Goal: Register for event/course

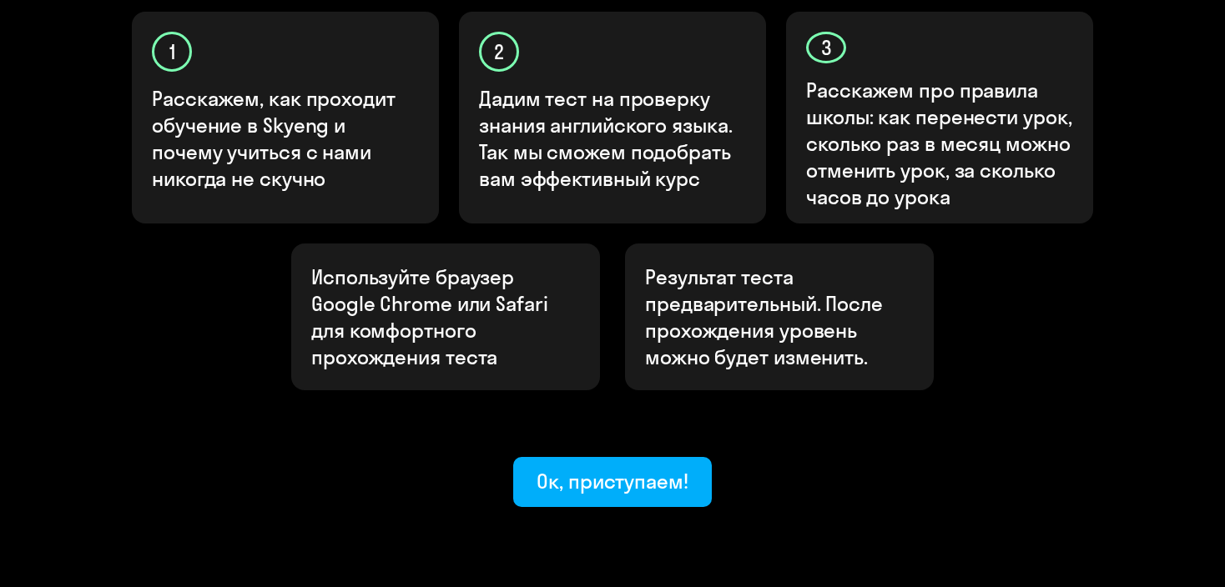
scroll to position [617, 0]
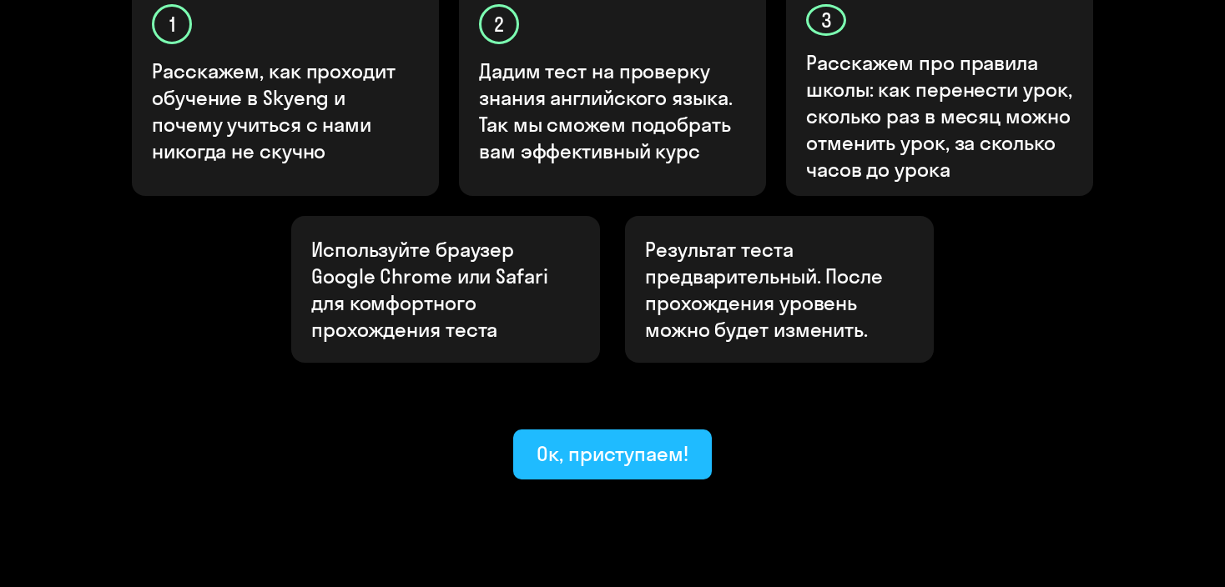
click at [589, 441] on div "Ок, приступаем!" at bounding box center [613, 454] width 152 height 27
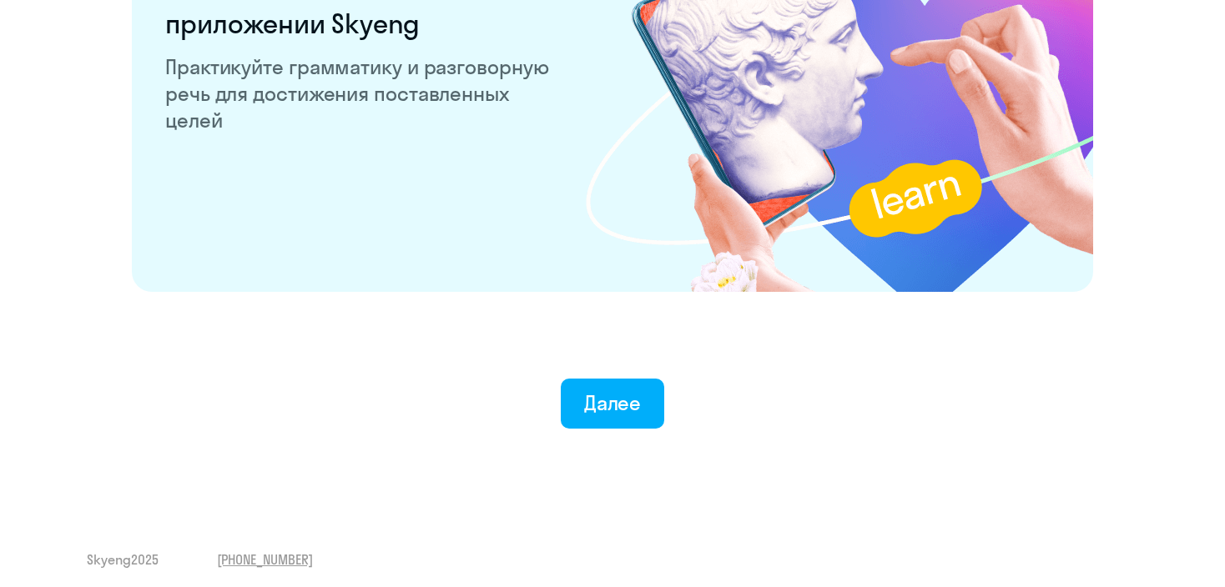
scroll to position [3280, 0]
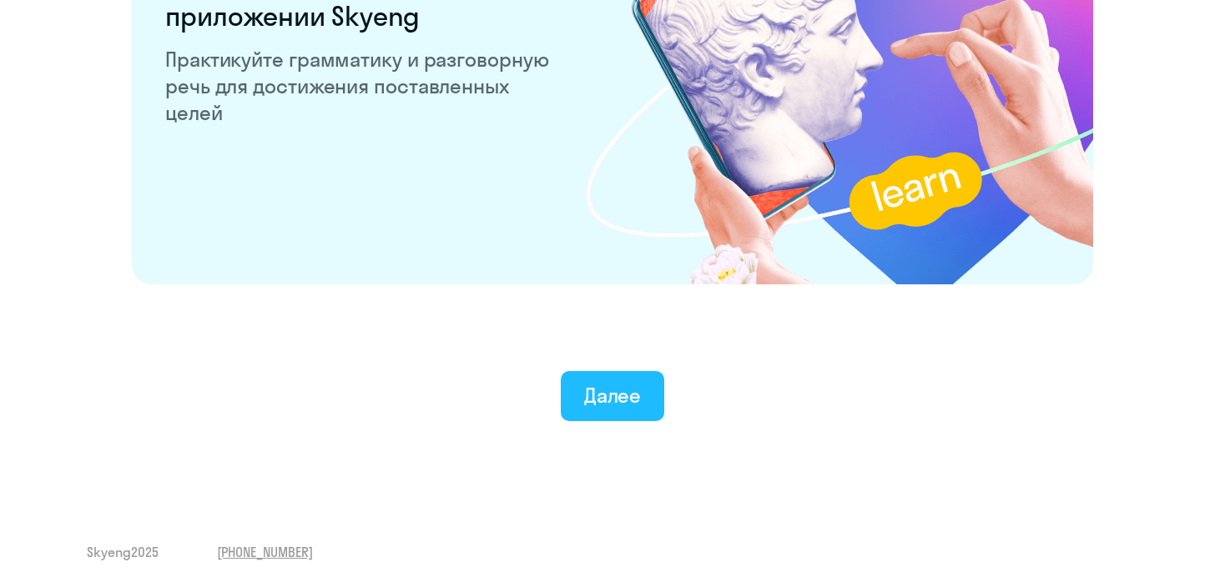
click at [597, 386] on div "Далее" at bounding box center [613, 395] width 58 height 27
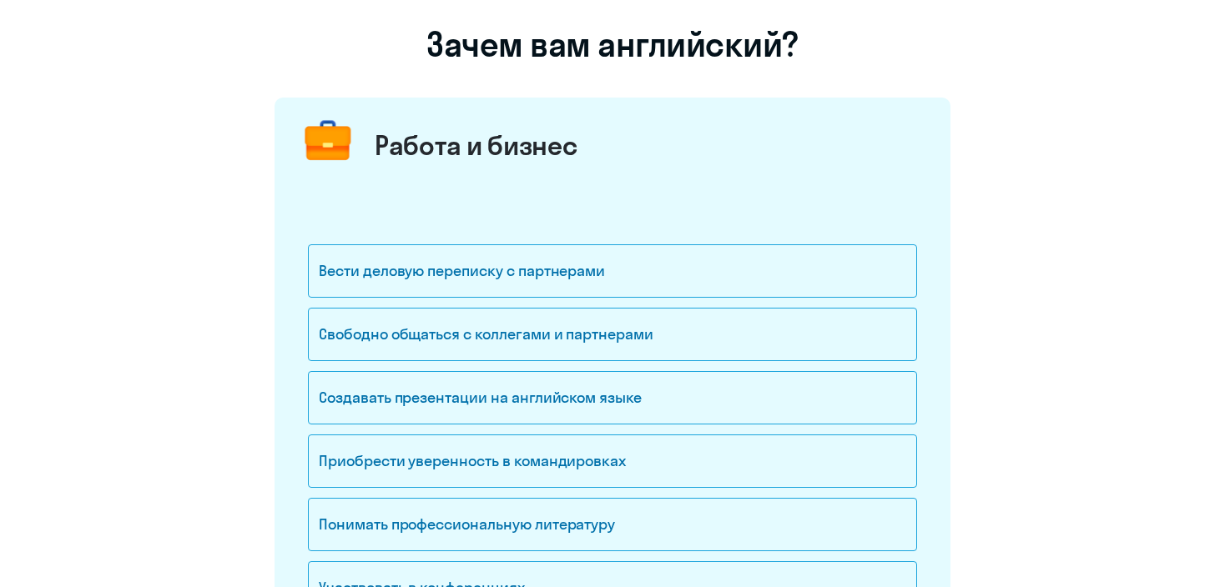
scroll to position [120, 0]
click at [610, 330] on div "Свободно общаться с коллегами и партнерами" at bounding box center [612, 333] width 609 height 53
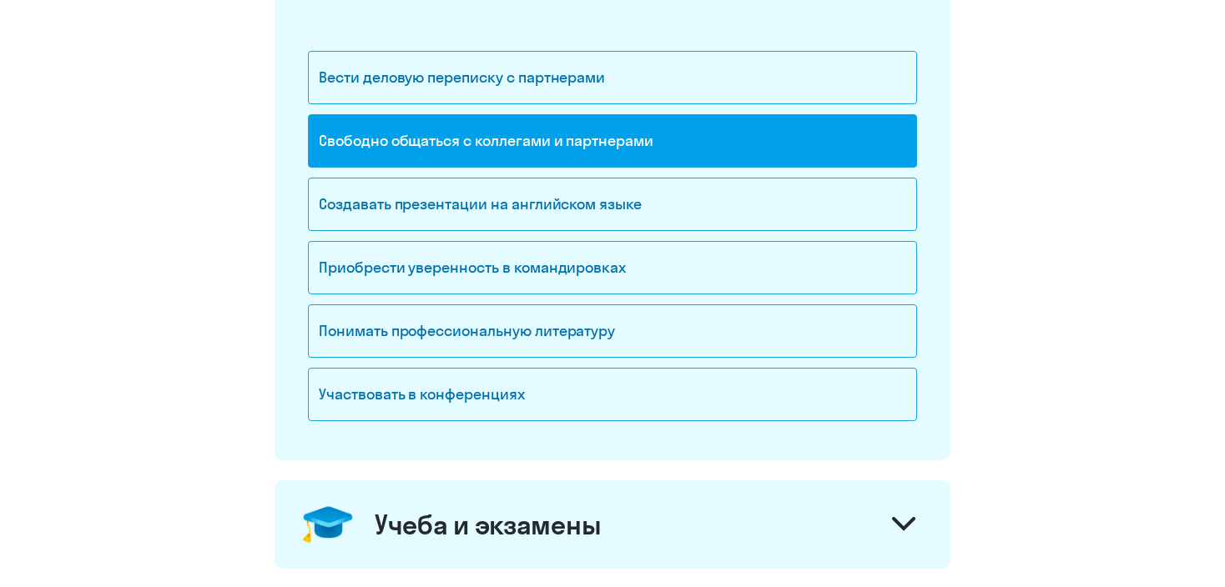
scroll to position [347, 0]
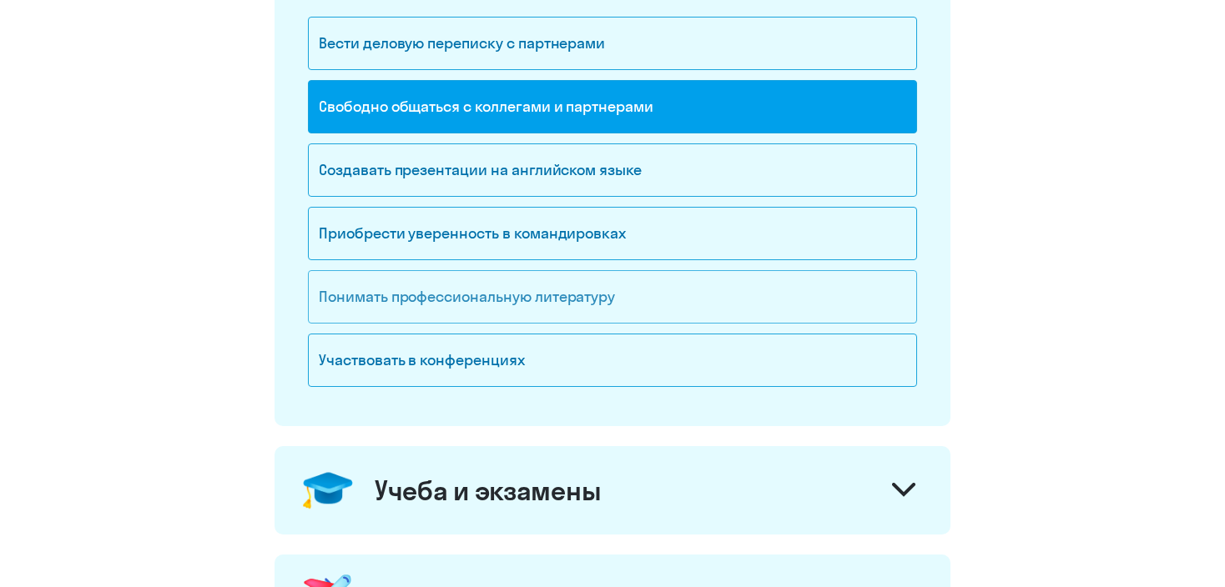
click at [573, 289] on div "Понимать профессиональную литературу" at bounding box center [612, 296] width 609 height 53
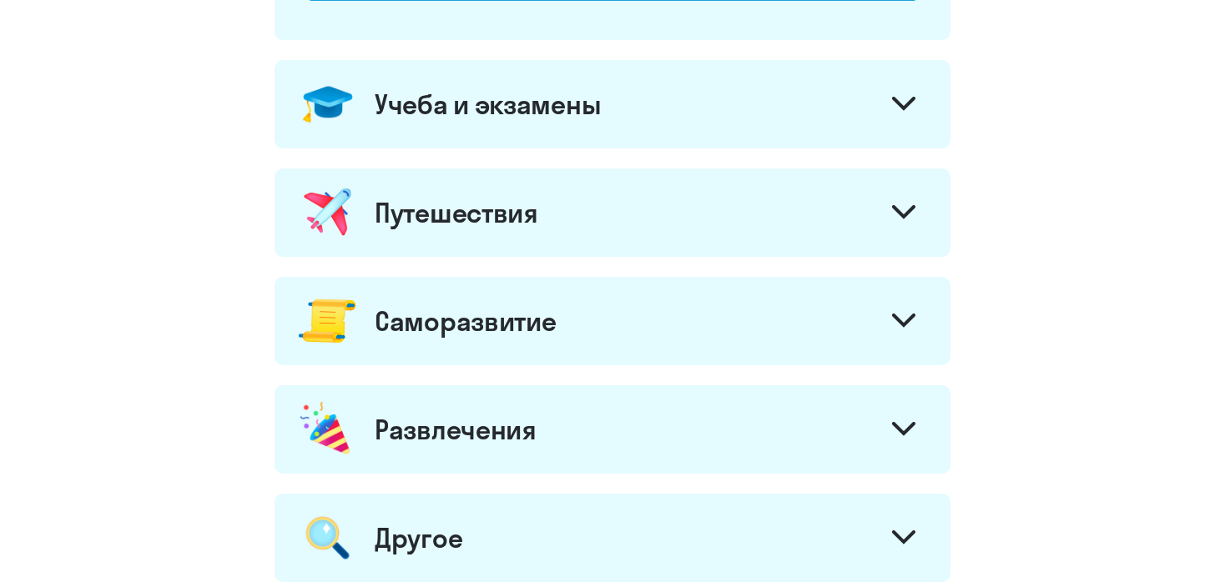
scroll to position [1002, 0]
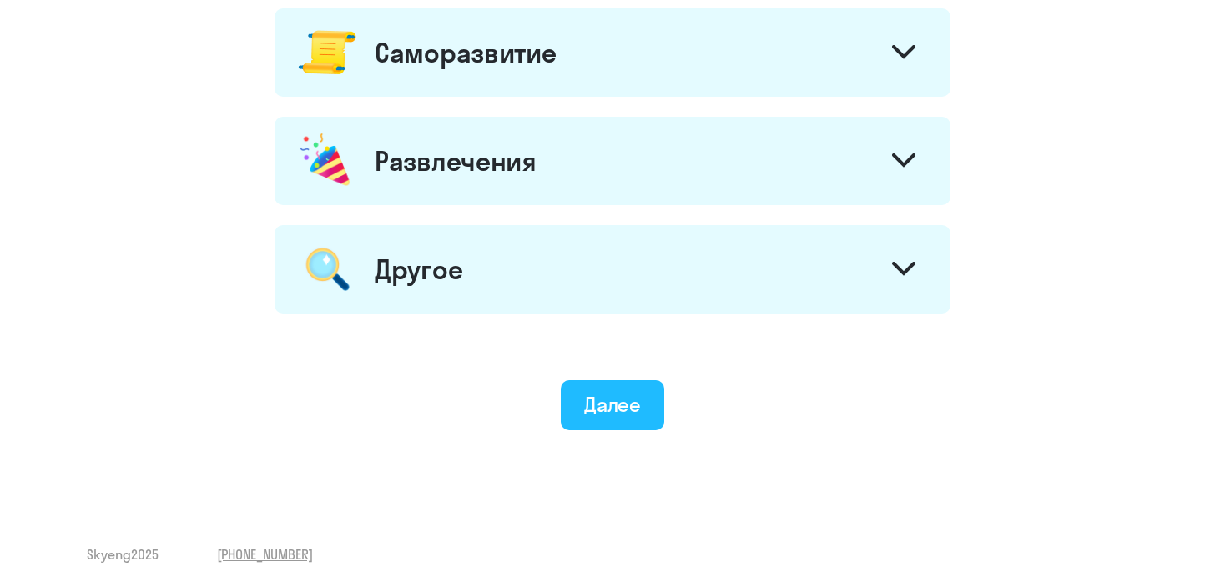
click at [610, 401] on div "Далее" at bounding box center [613, 404] width 58 height 27
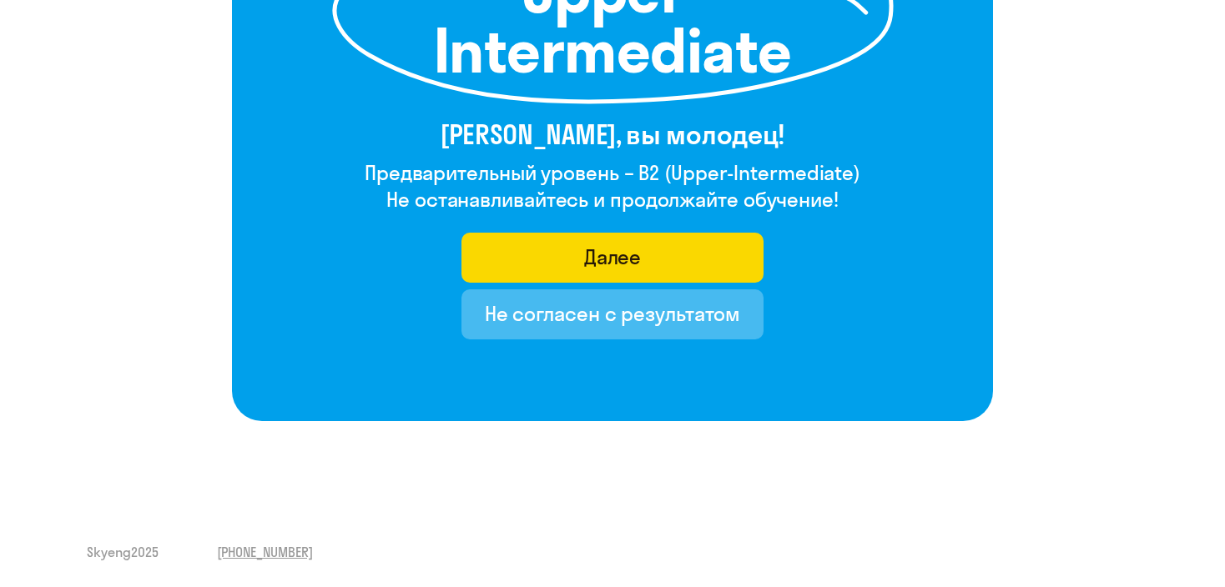
scroll to position [159, 0]
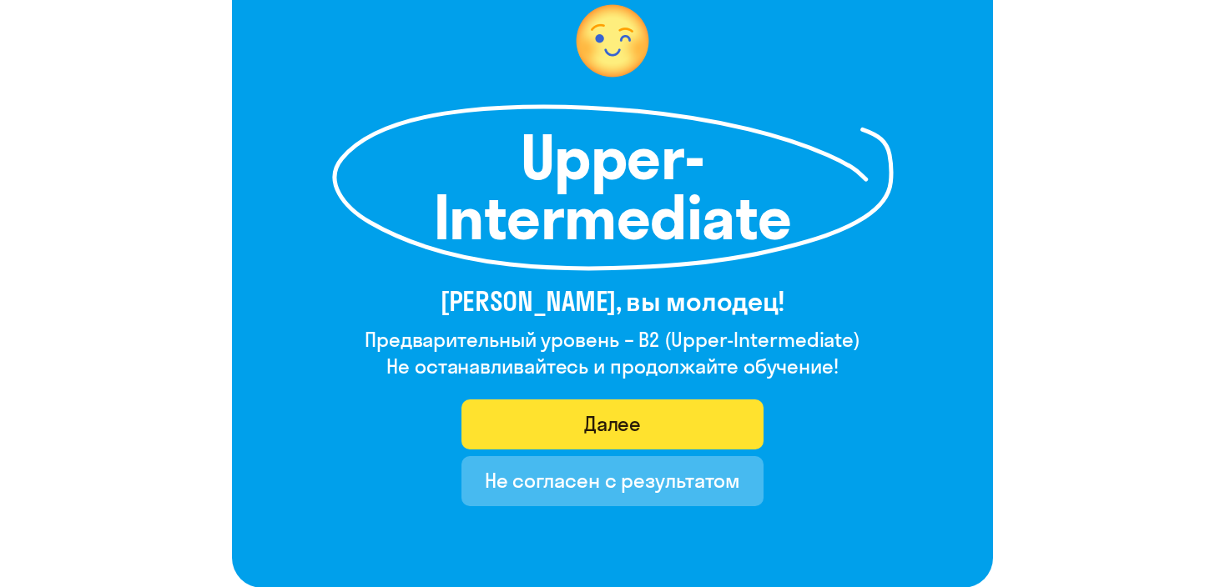
click at [665, 416] on button "Далее" at bounding box center [612, 425] width 303 height 50
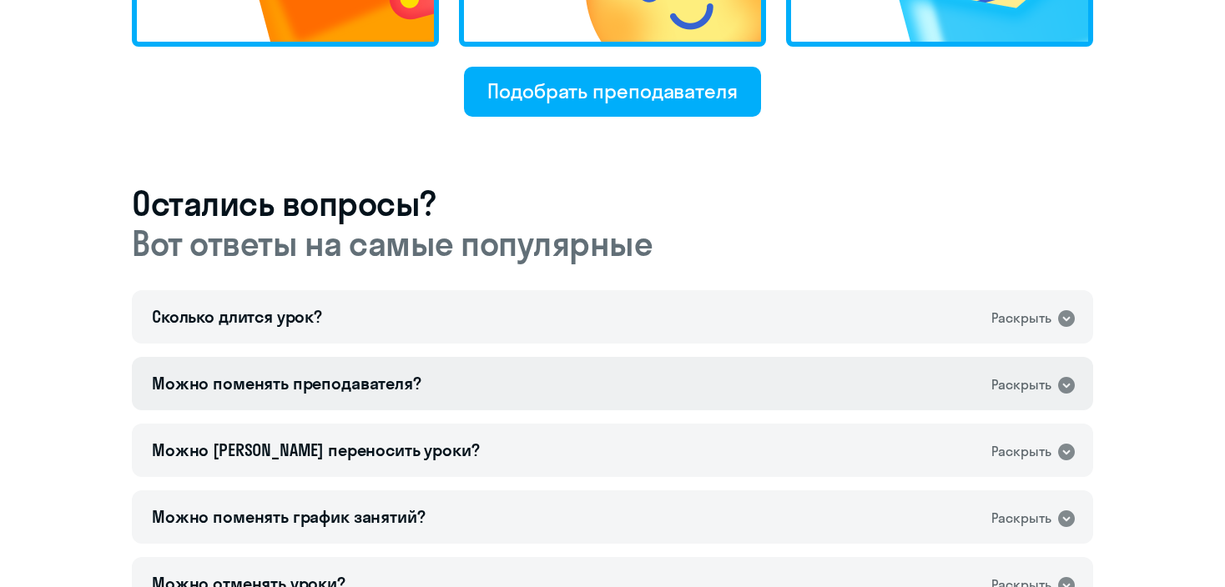
scroll to position [918, 0]
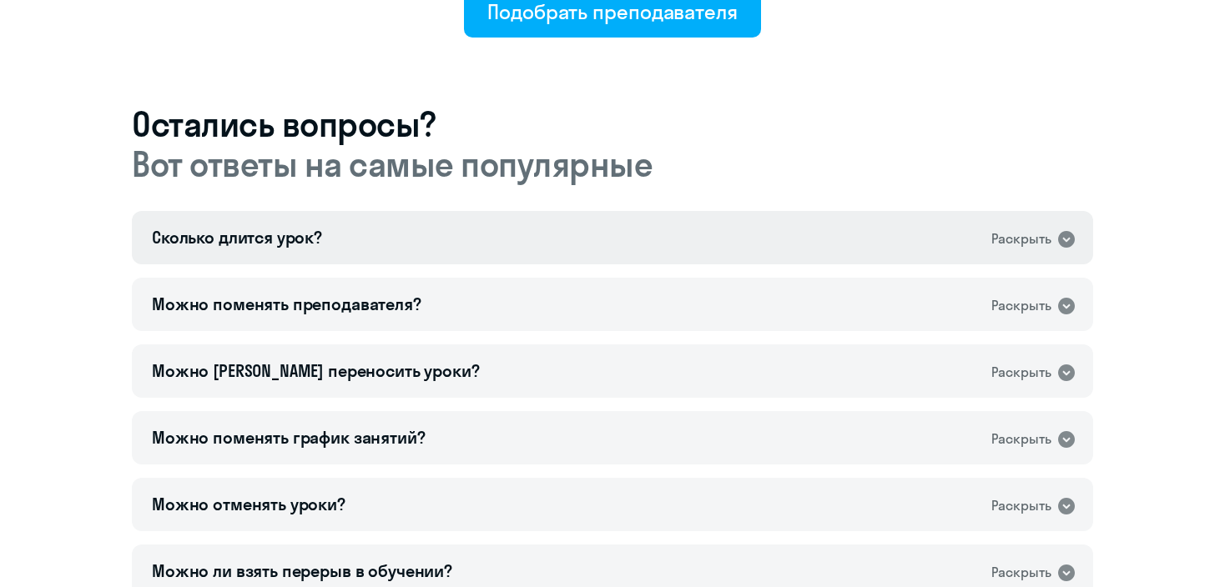
click at [1074, 241] on icon at bounding box center [1066, 239] width 17 height 17
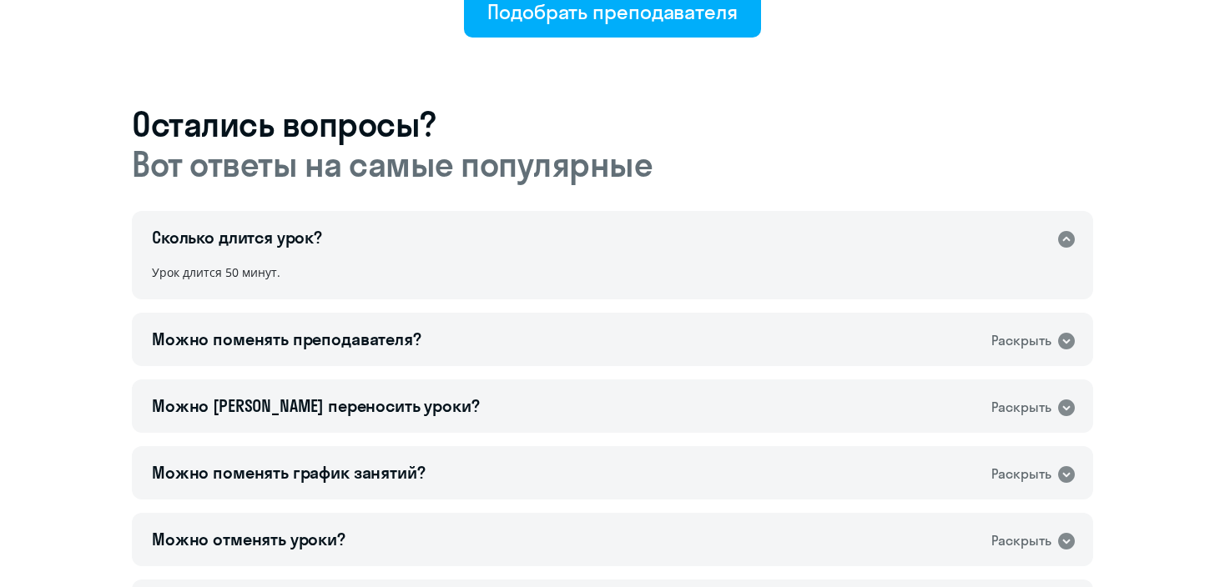
click at [1068, 239] on icon at bounding box center [1066, 239] width 20 height 20
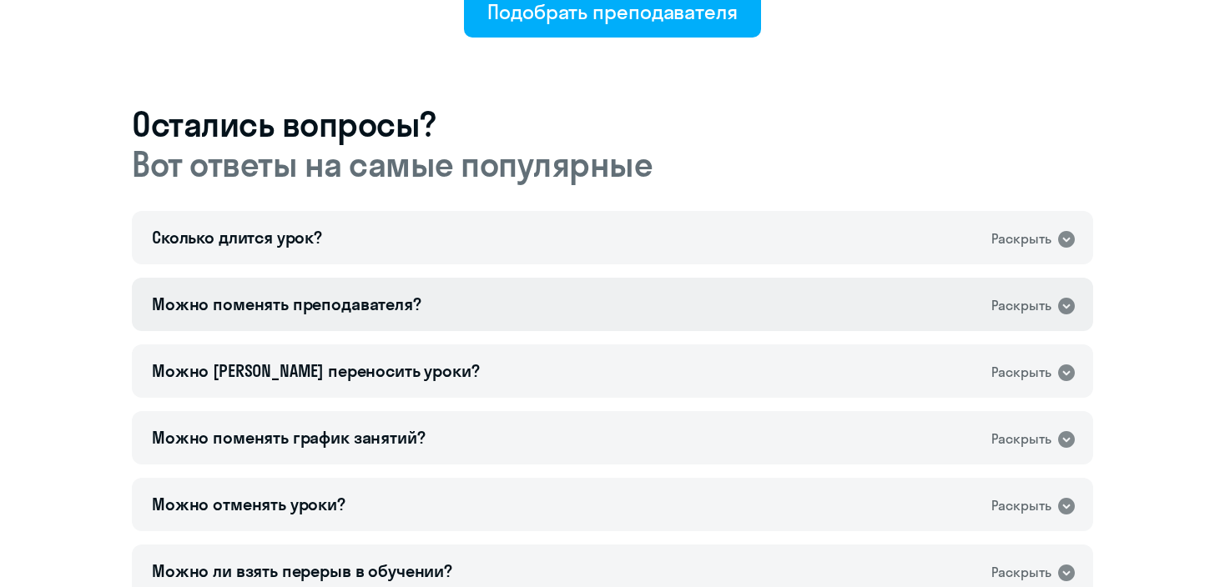
click at [1067, 311] on icon at bounding box center [1066, 306] width 17 height 17
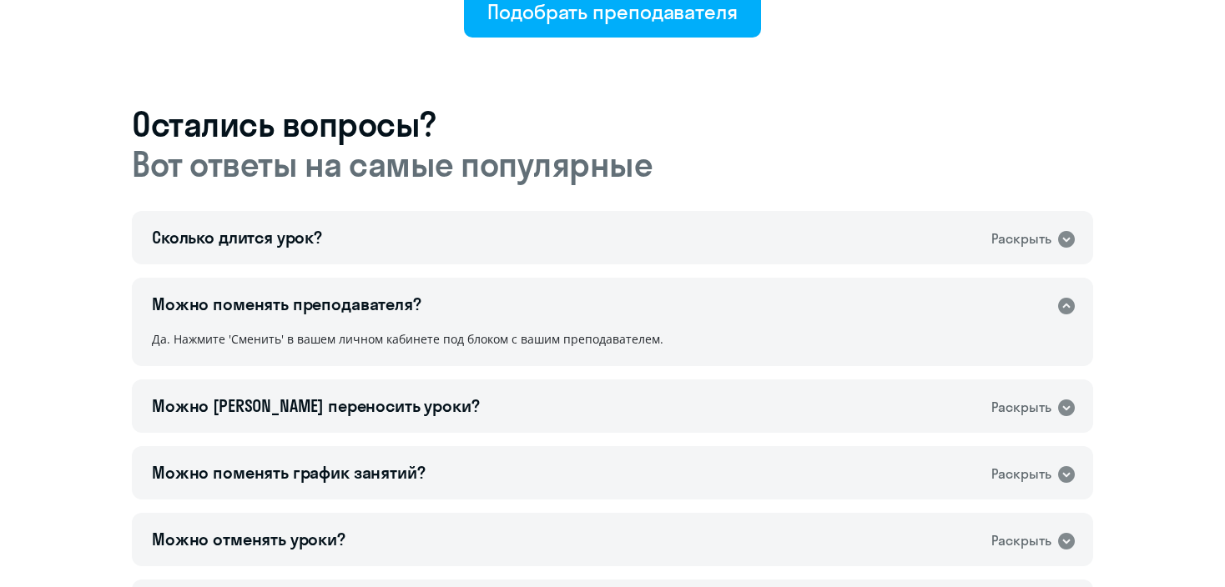
click at [1067, 311] on icon at bounding box center [1066, 306] width 17 height 17
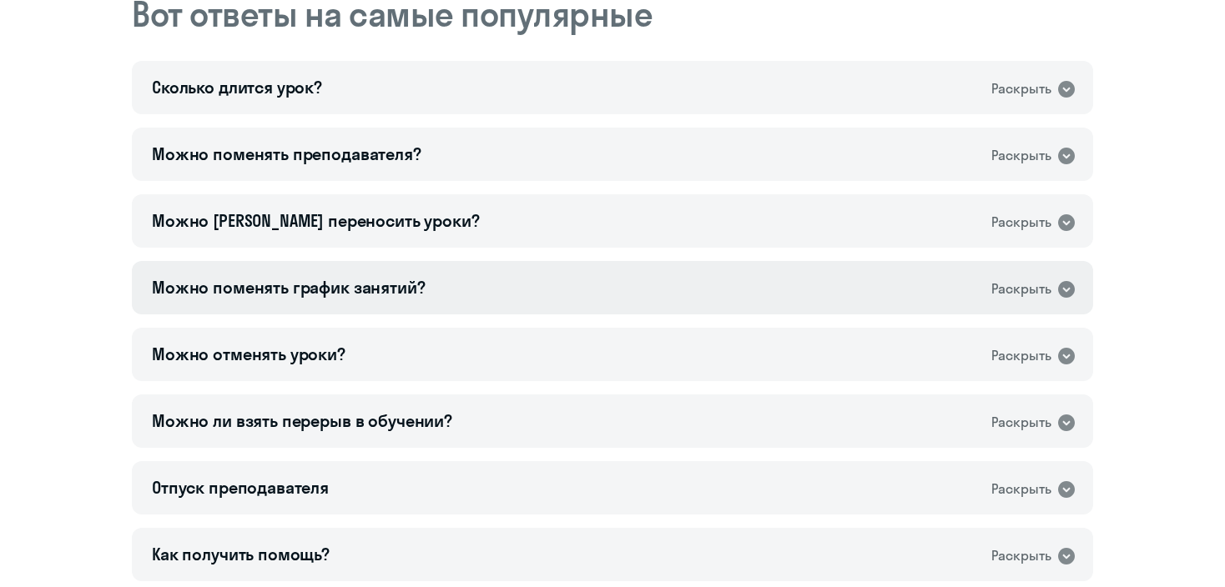
scroll to position [1085, 0]
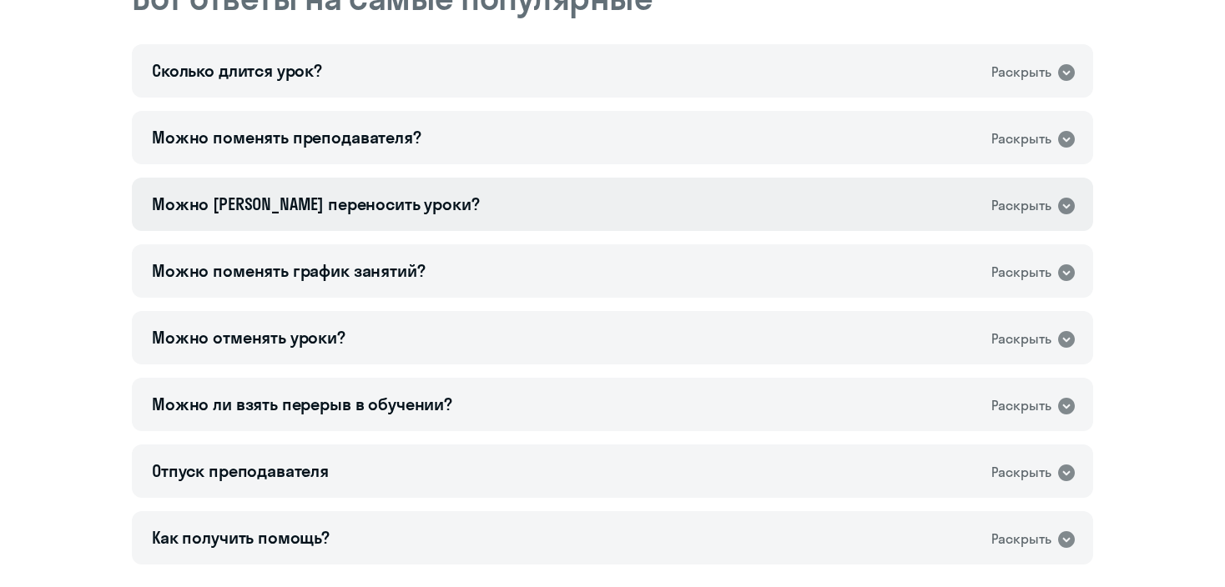
click at [1068, 198] on icon at bounding box center [1066, 206] width 20 height 20
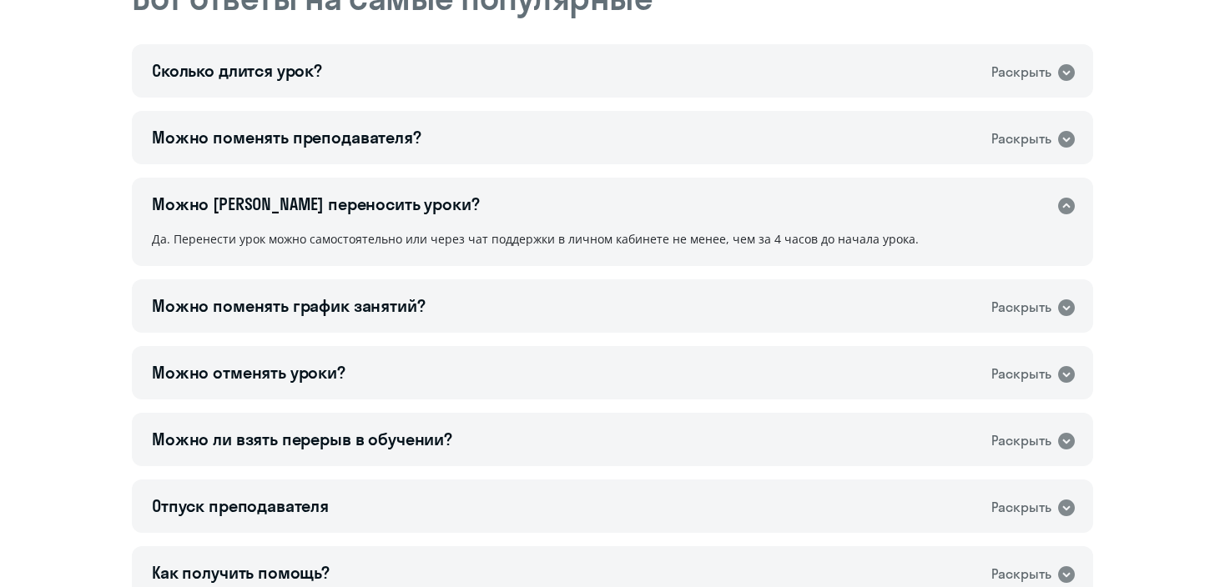
click at [1066, 198] on icon at bounding box center [1066, 206] width 17 height 17
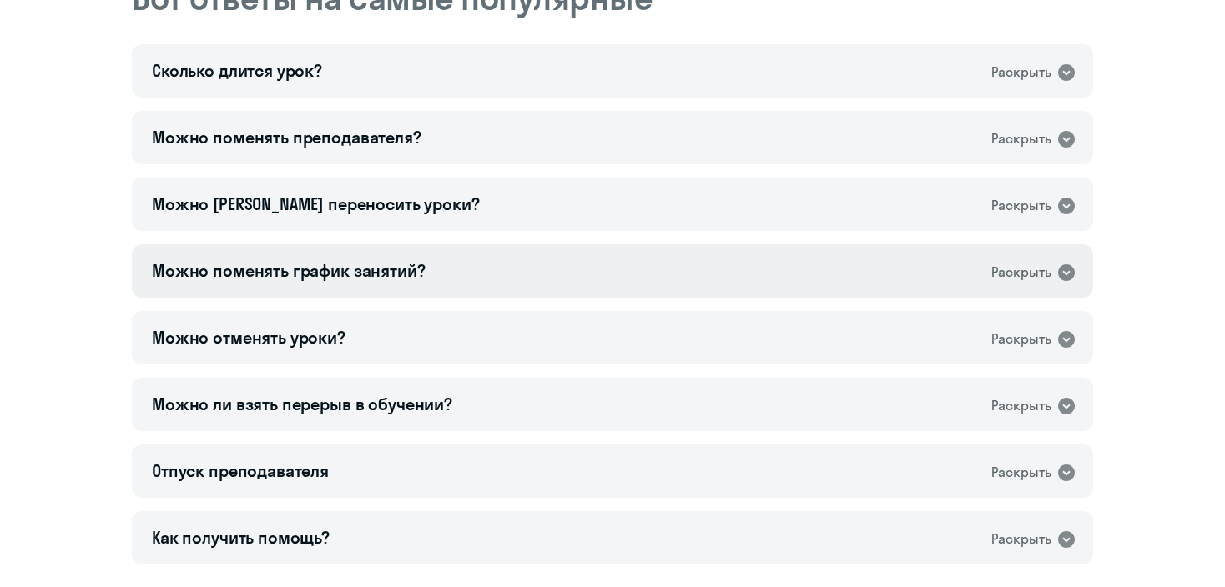
click at [1070, 271] on icon at bounding box center [1066, 273] width 20 height 20
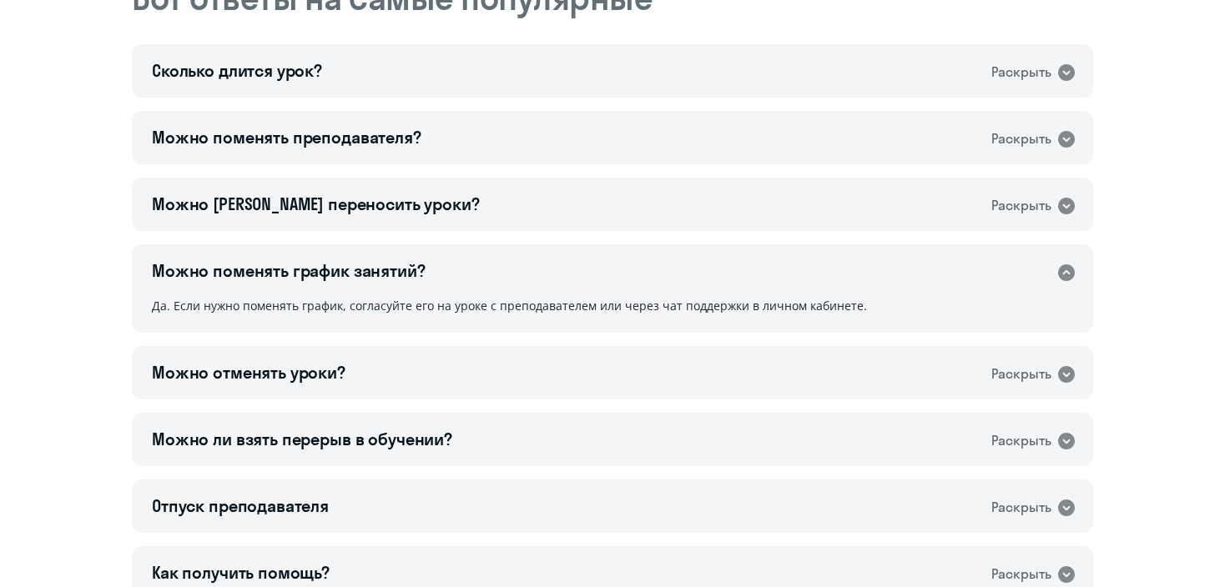
click at [1070, 271] on icon at bounding box center [1066, 273] width 17 height 17
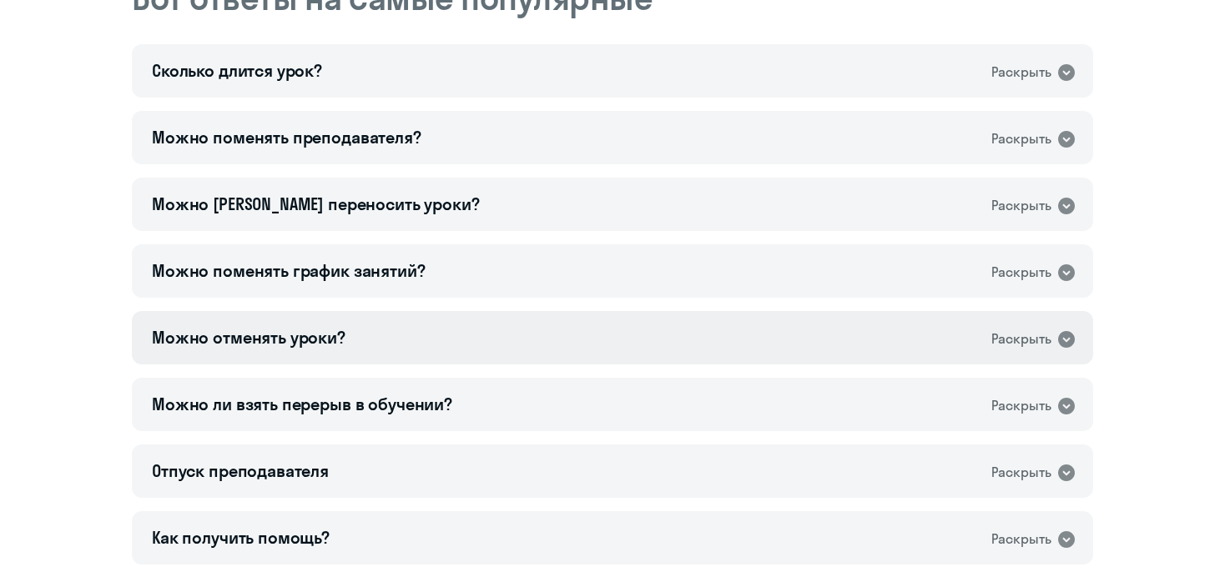
click at [1066, 340] on icon at bounding box center [1066, 340] width 20 height 20
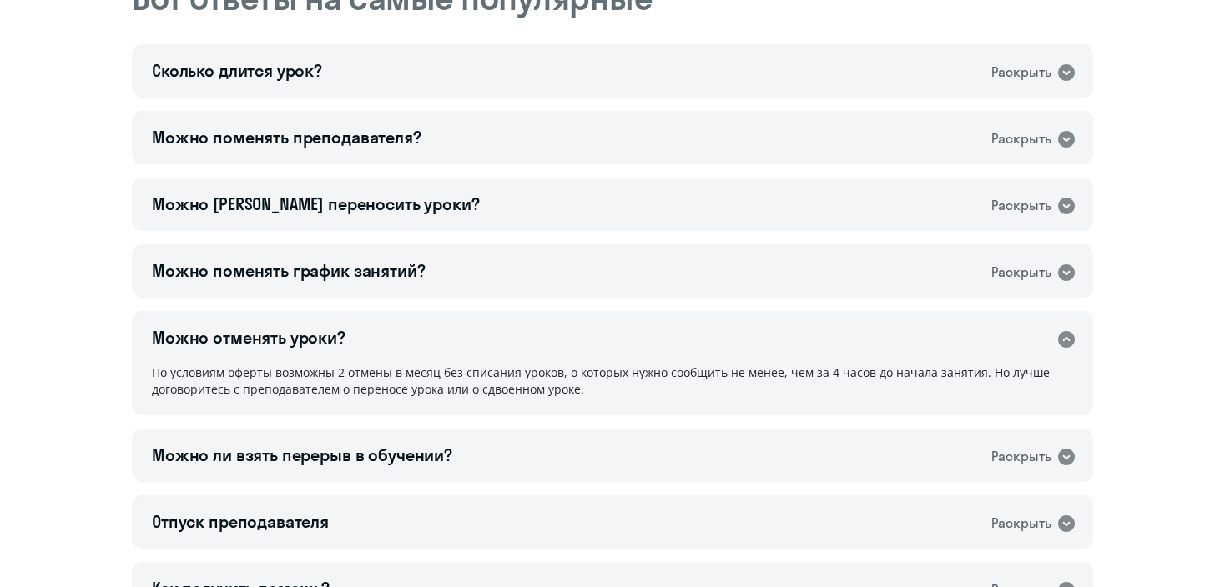
click at [1066, 337] on icon at bounding box center [1066, 339] width 17 height 17
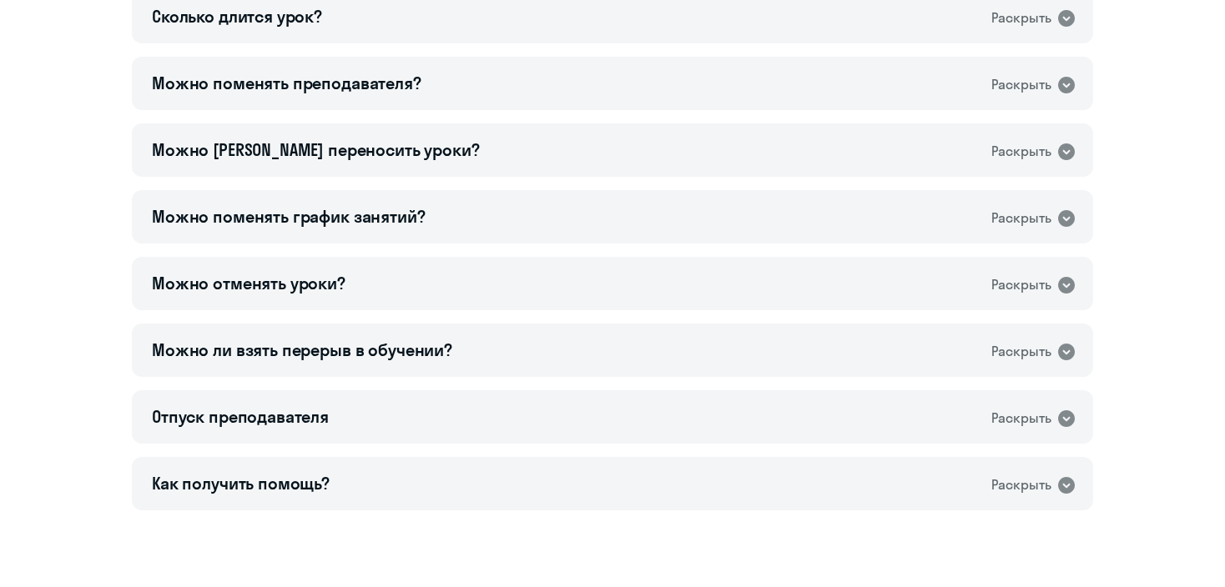
scroll to position [1168, 0]
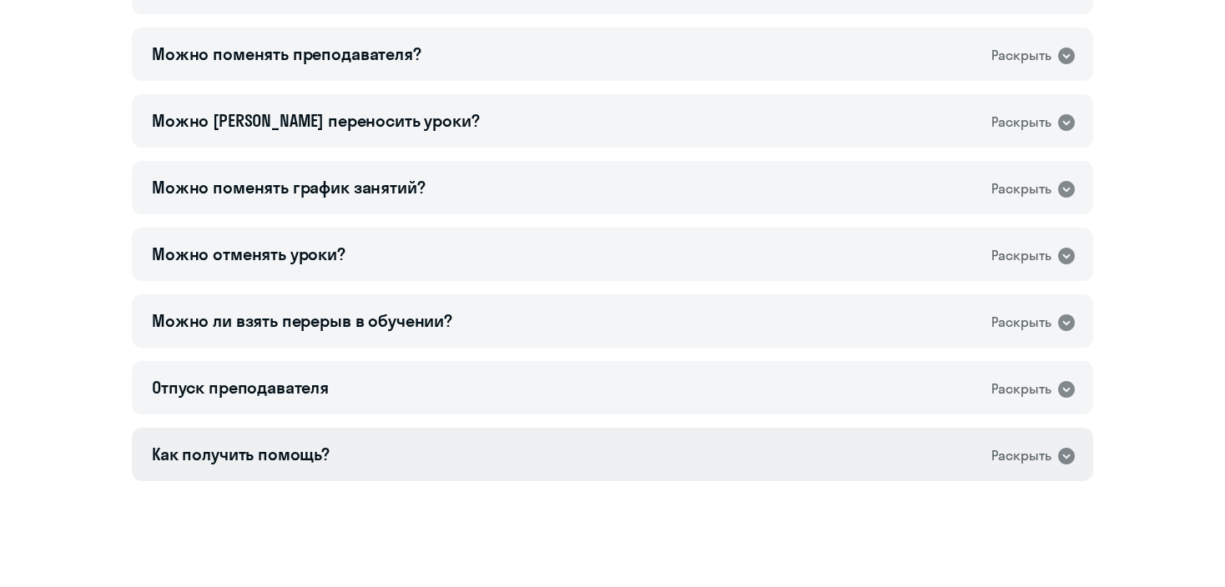
click at [1066, 454] on icon at bounding box center [1066, 456] width 17 height 17
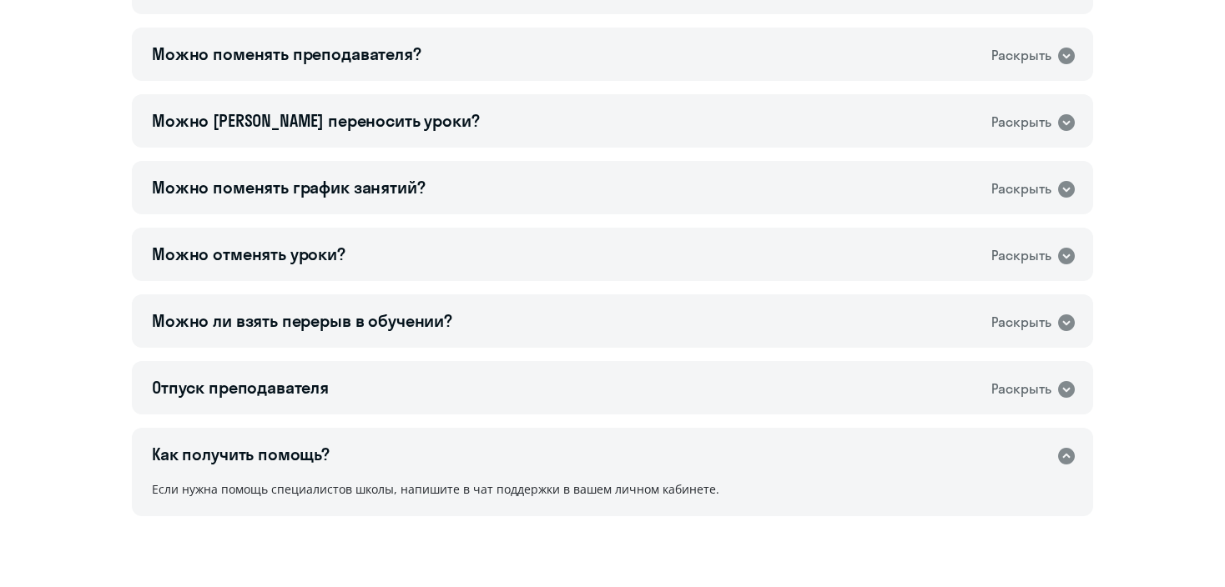
click at [1066, 454] on icon at bounding box center [1066, 456] width 20 height 20
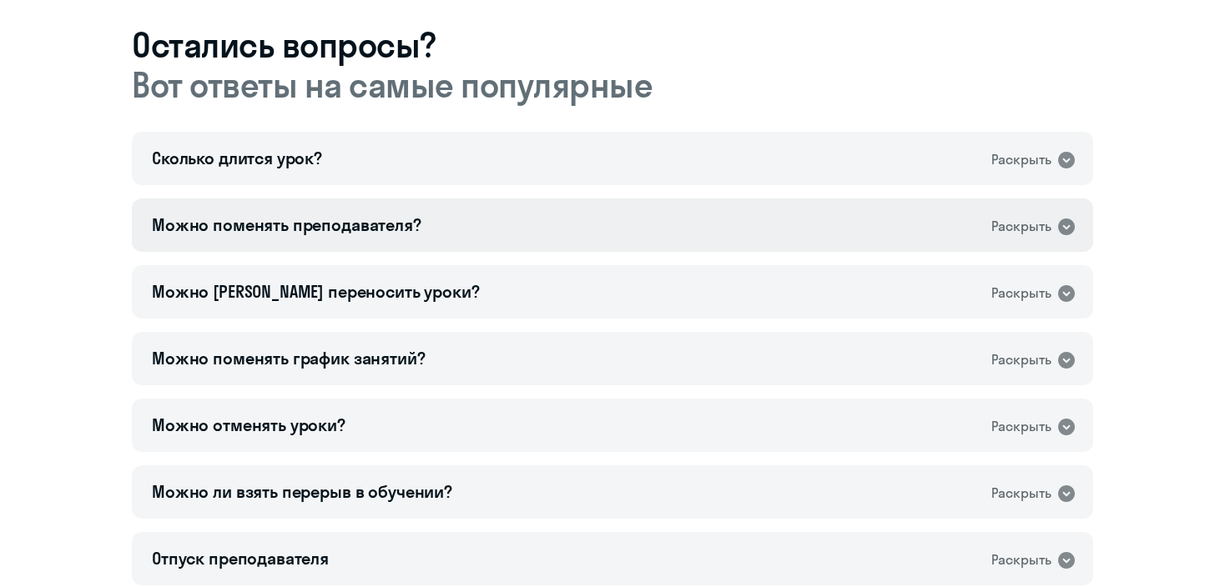
scroll to position [561, 0]
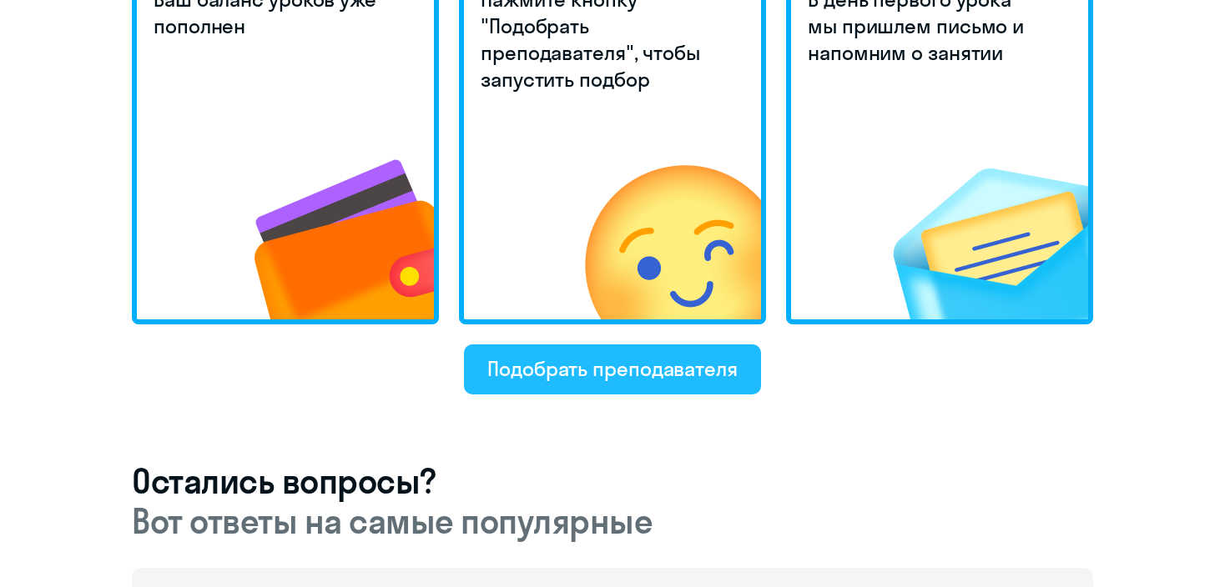
click at [622, 373] on div "Подобрать преподавателя" at bounding box center [612, 368] width 250 height 27
